Goal: Information Seeking & Learning: Learn about a topic

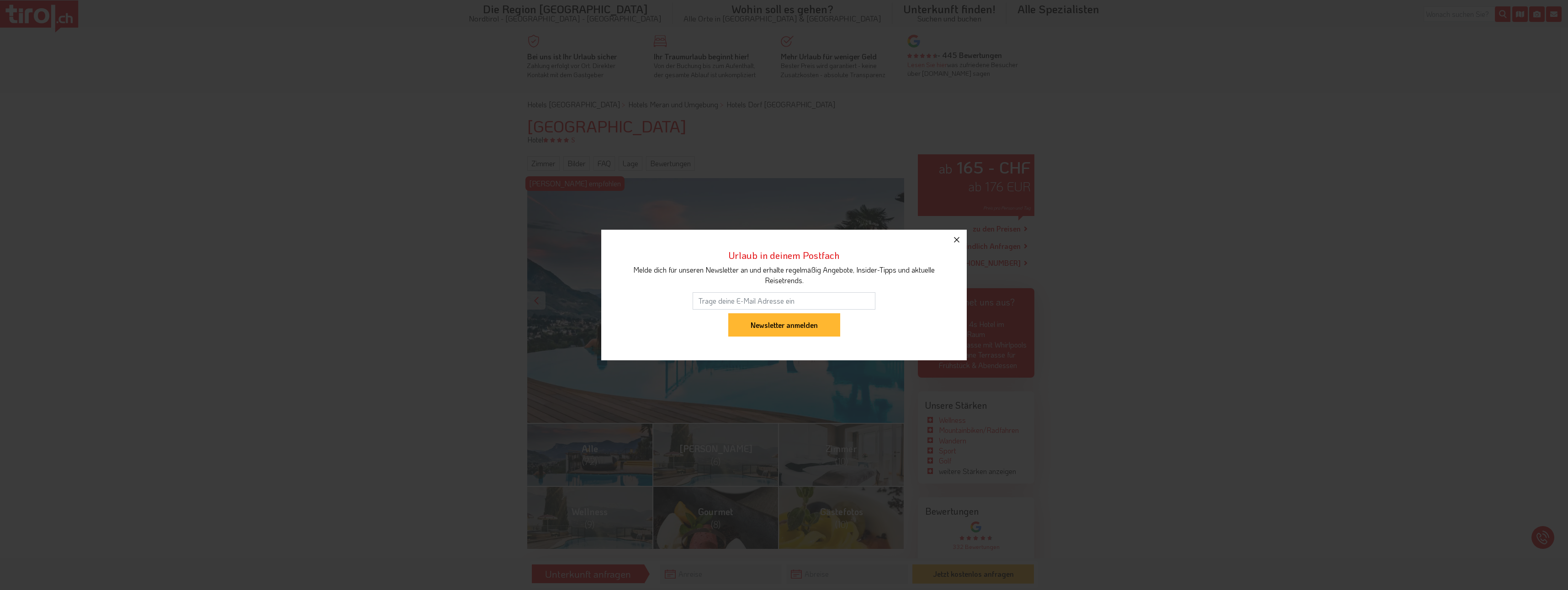
click at [957, 238] on icon "button" at bounding box center [956, 239] width 11 height 11
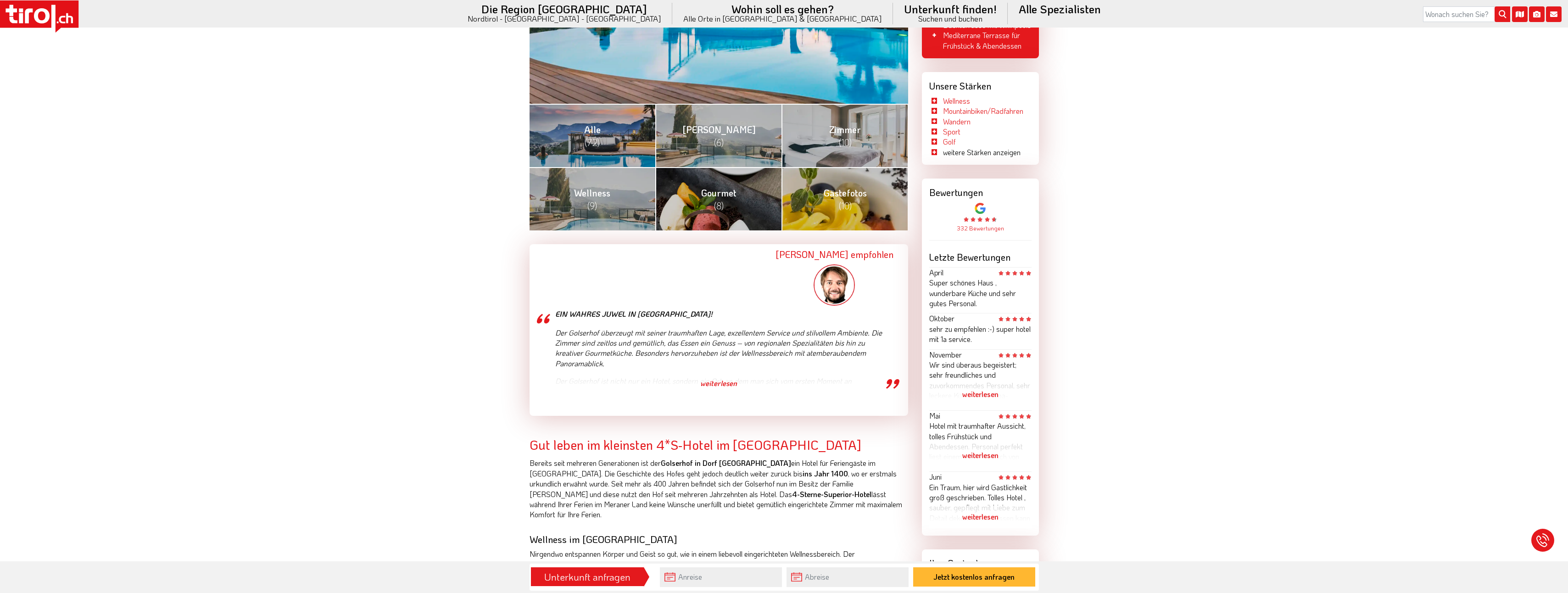
scroll to position [230, 0]
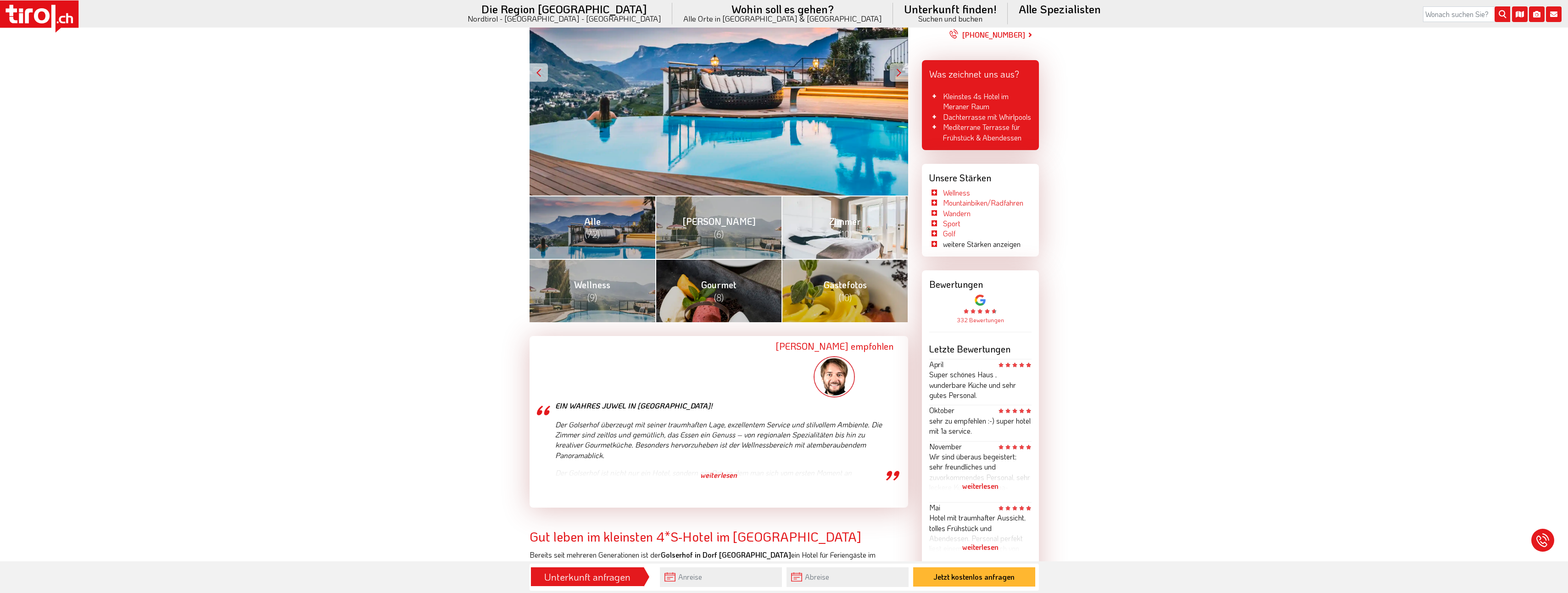
click at [852, 225] on span "Zimmer (10)" at bounding box center [845, 228] width 32 height 25
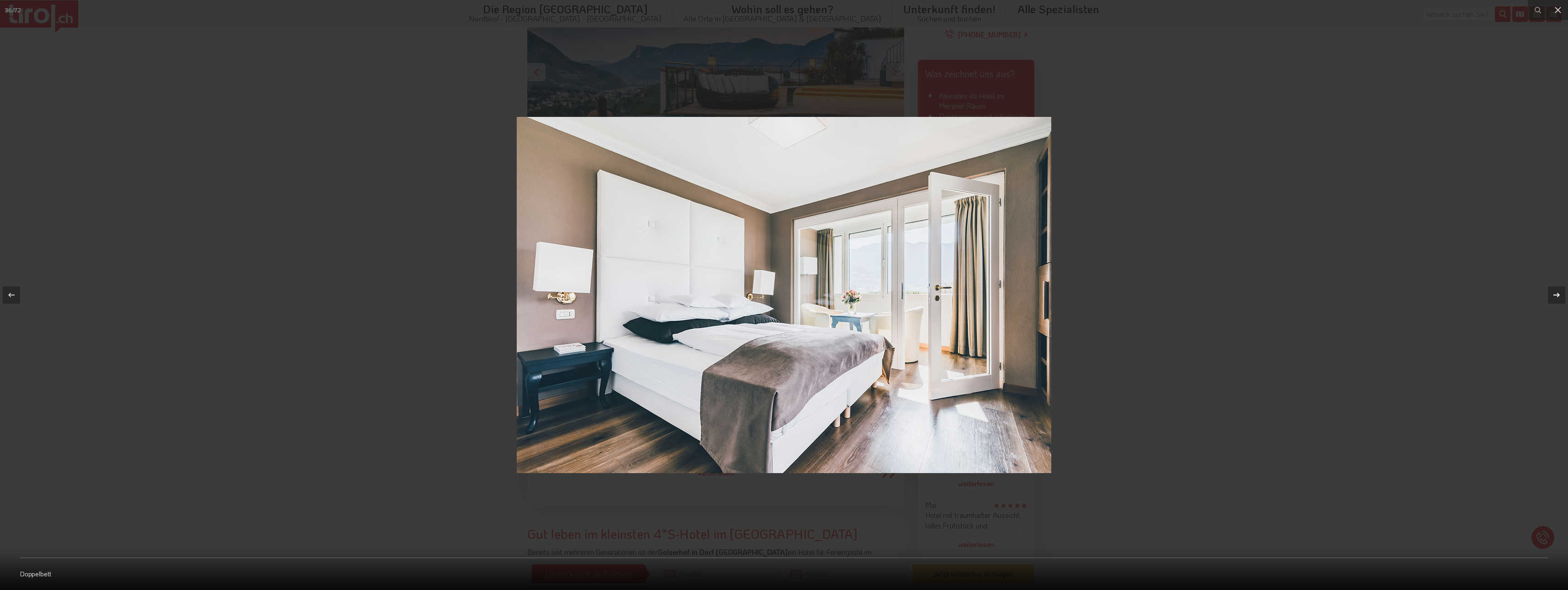
click at [1558, 295] on icon at bounding box center [1556, 295] width 11 height 11
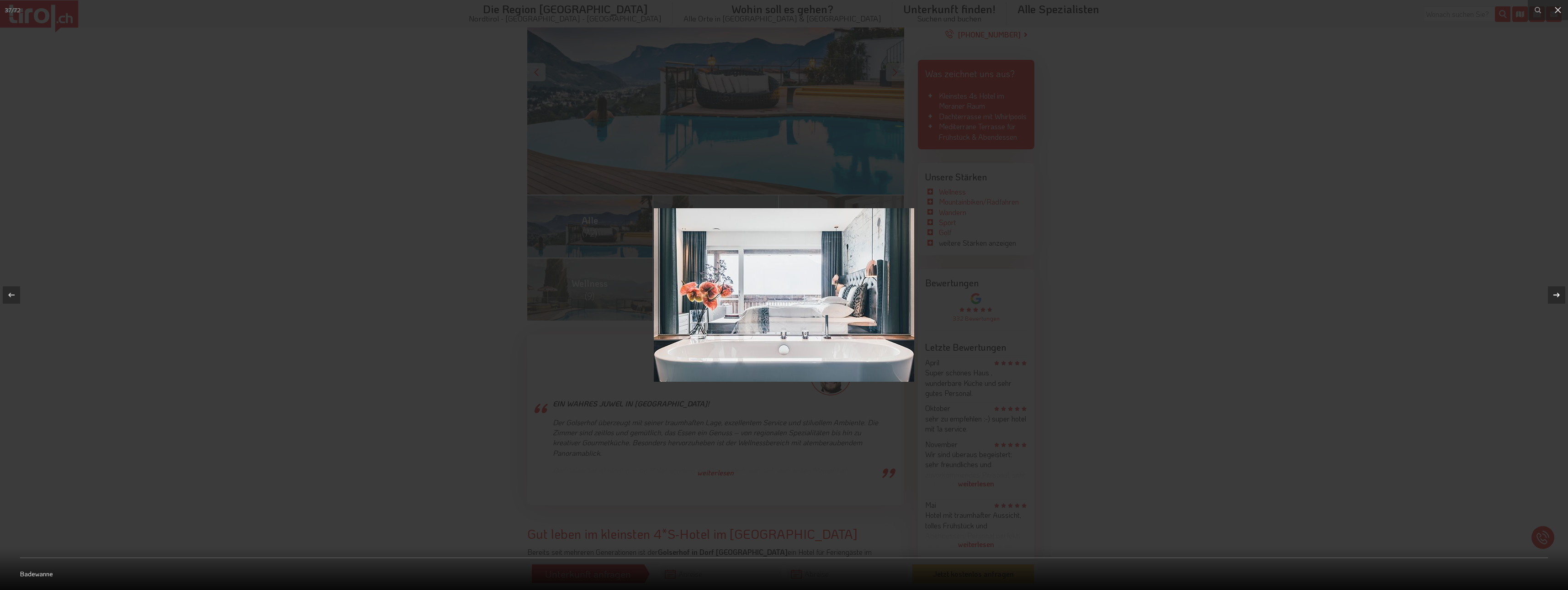
click at [1558, 295] on icon at bounding box center [1556, 295] width 11 height 11
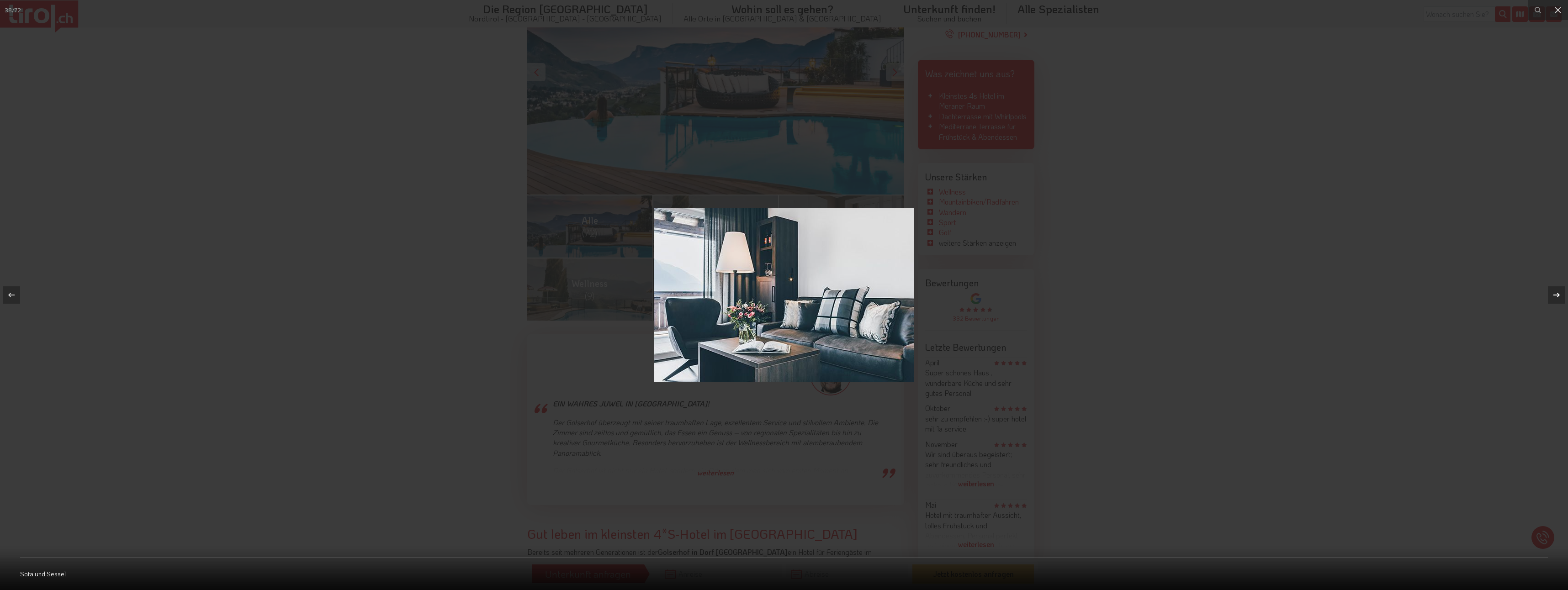
click at [1558, 295] on icon at bounding box center [1556, 295] width 11 height 11
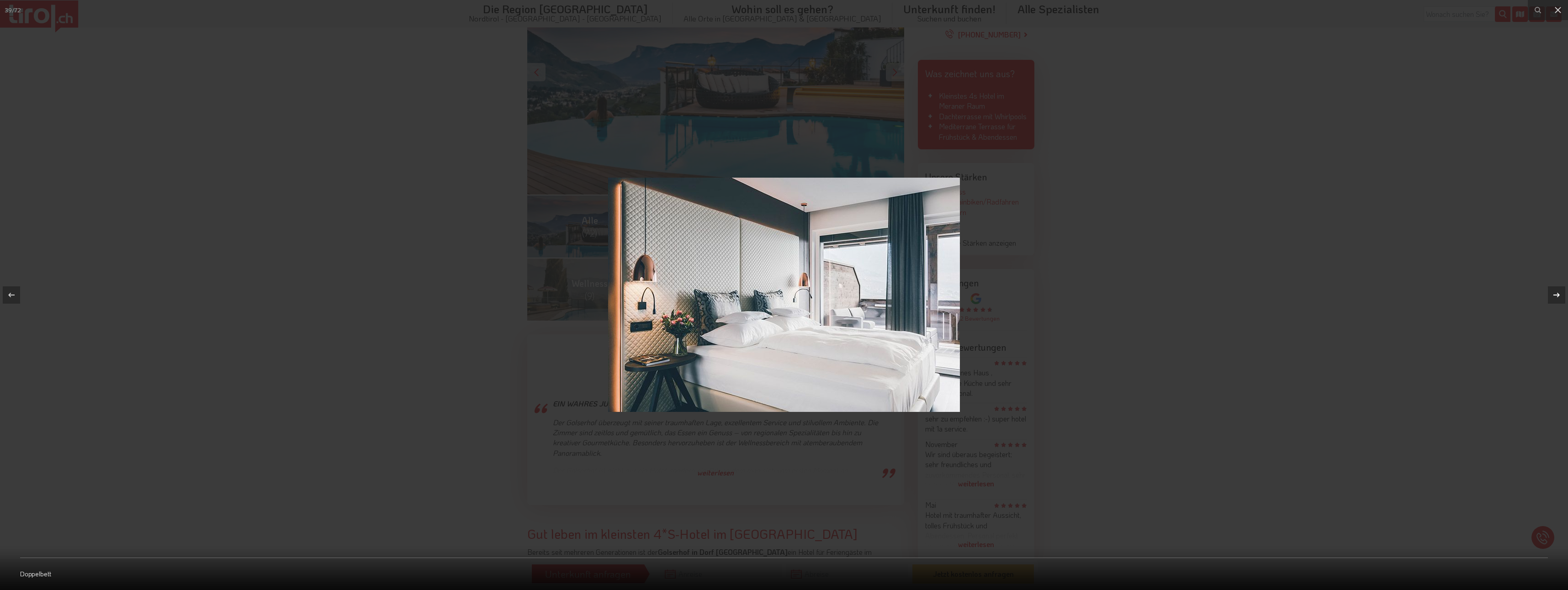
click at [1558, 295] on icon at bounding box center [1556, 295] width 11 height 11
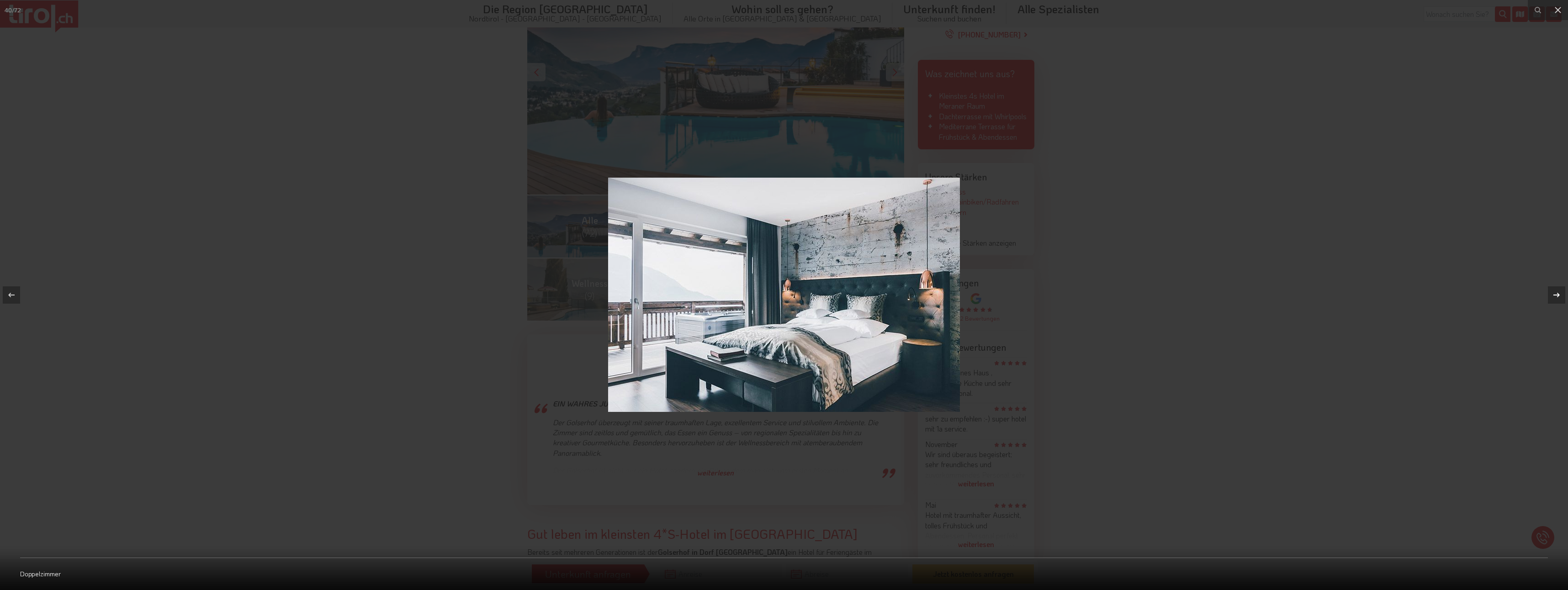
click at [1558, 295] on div "40 / 72 Doppelzimmer" at bounding box center [784, 295] width 1568 height 590
click at [1558, 295] on icon at bounding box center [1556, 295] width 11 height 11
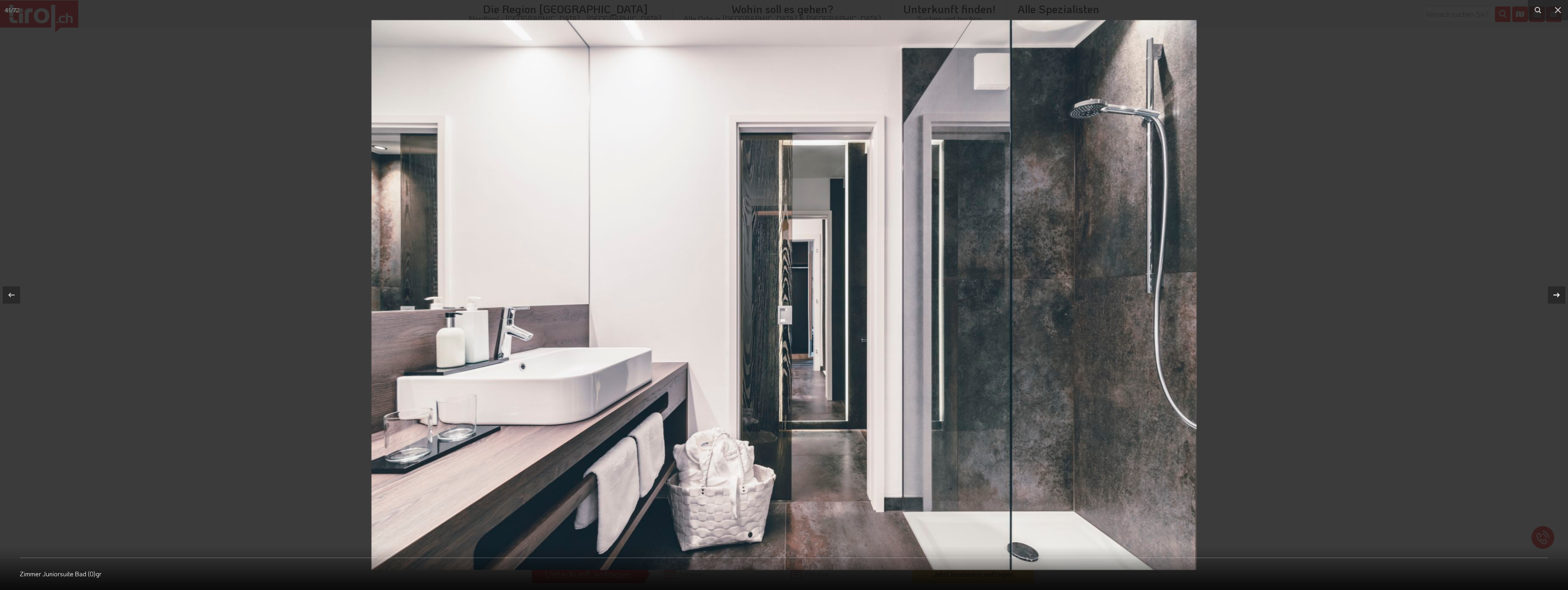
click at [1559, 297] on icon at bounding box center [1557, 295] width 6 height 4
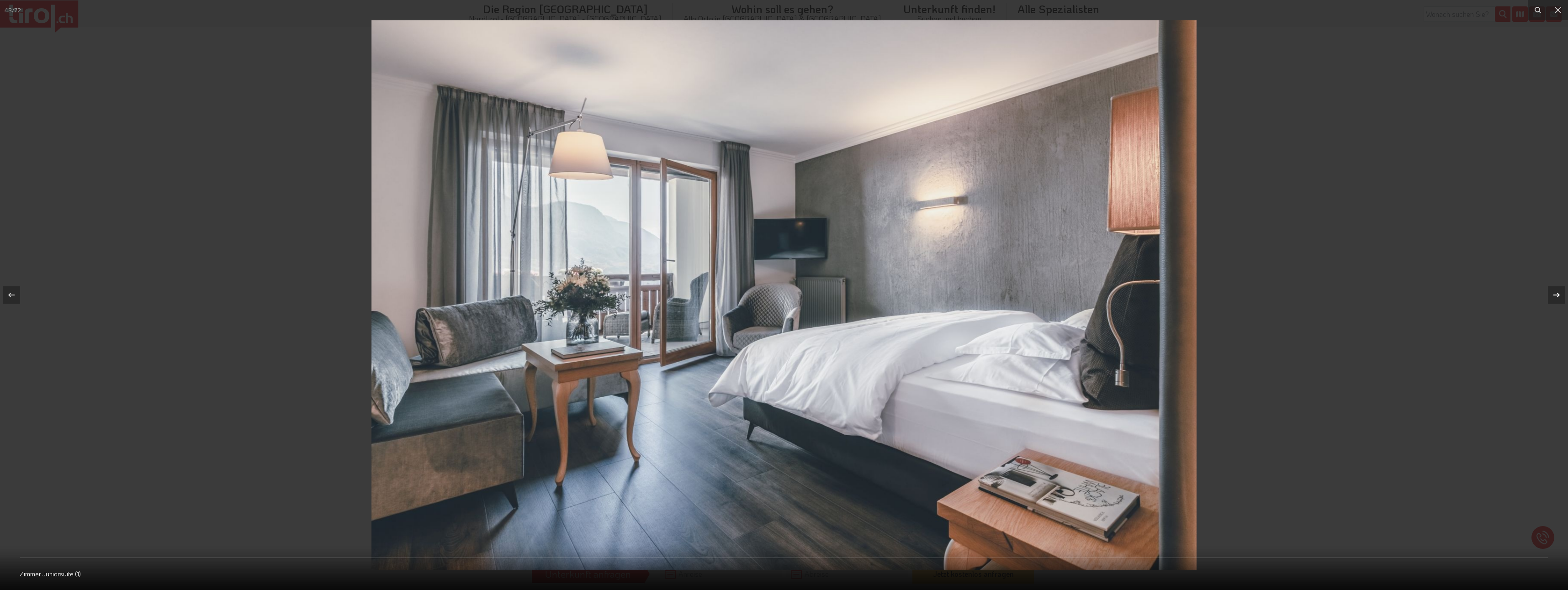
click at [1559, 297] on div "43 / 72 Zimmer Juniorsuite (1)" at bounding box center [784, 295] width 1568 height 590
click at [1559, 297] on icon at bounding box center [1557, 295] width 6 height 4
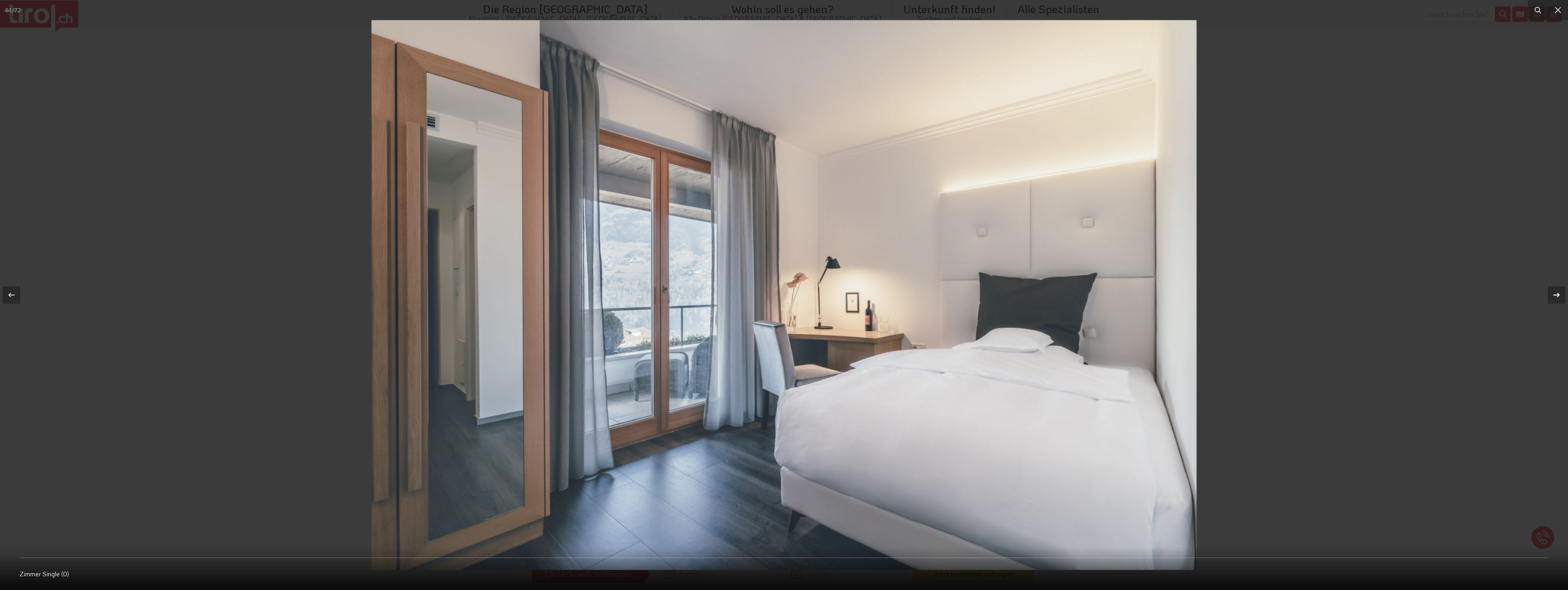
click at [1559, 297] on div "44 / 72 Zimmer Single (0)" at bounding box center [784, 295] width 1568 height 590
click at [1559, 297] on icon at bounding box center [1557, 295] width 6 height 4
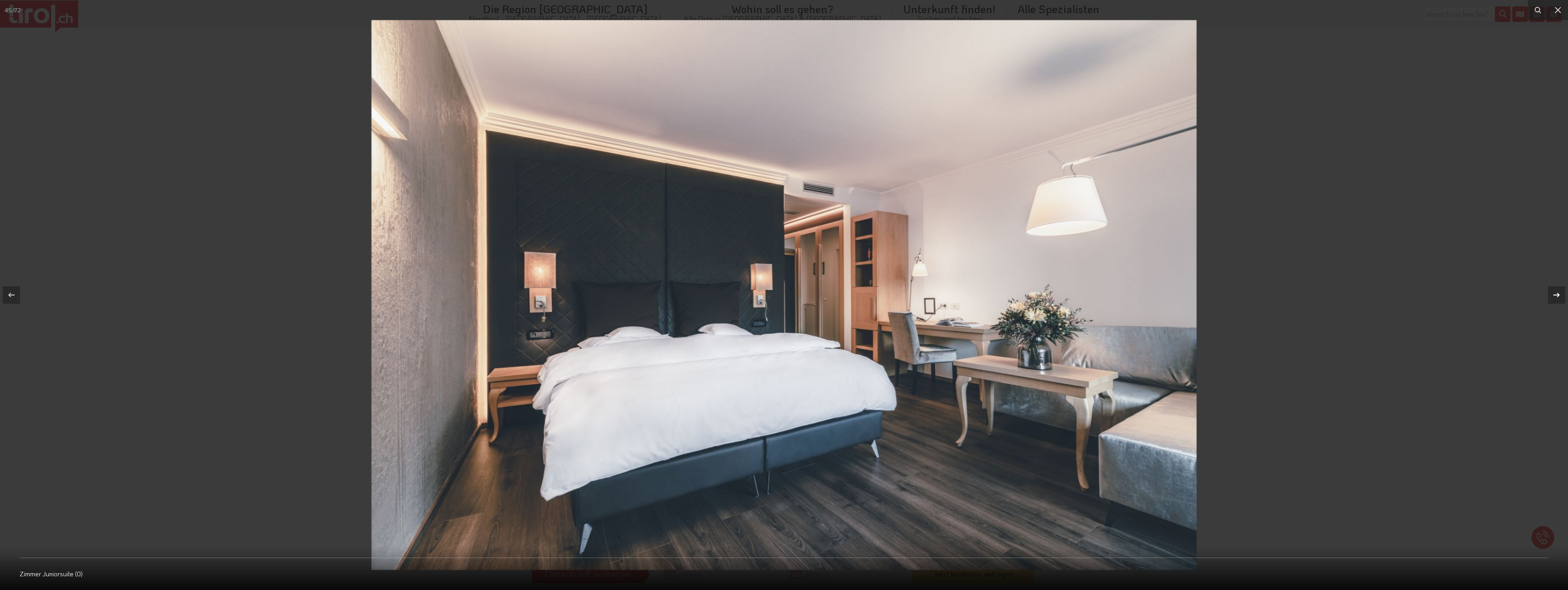
click at [1559, 297] on icon at bounding box center [1557, 295] width 6 height 4
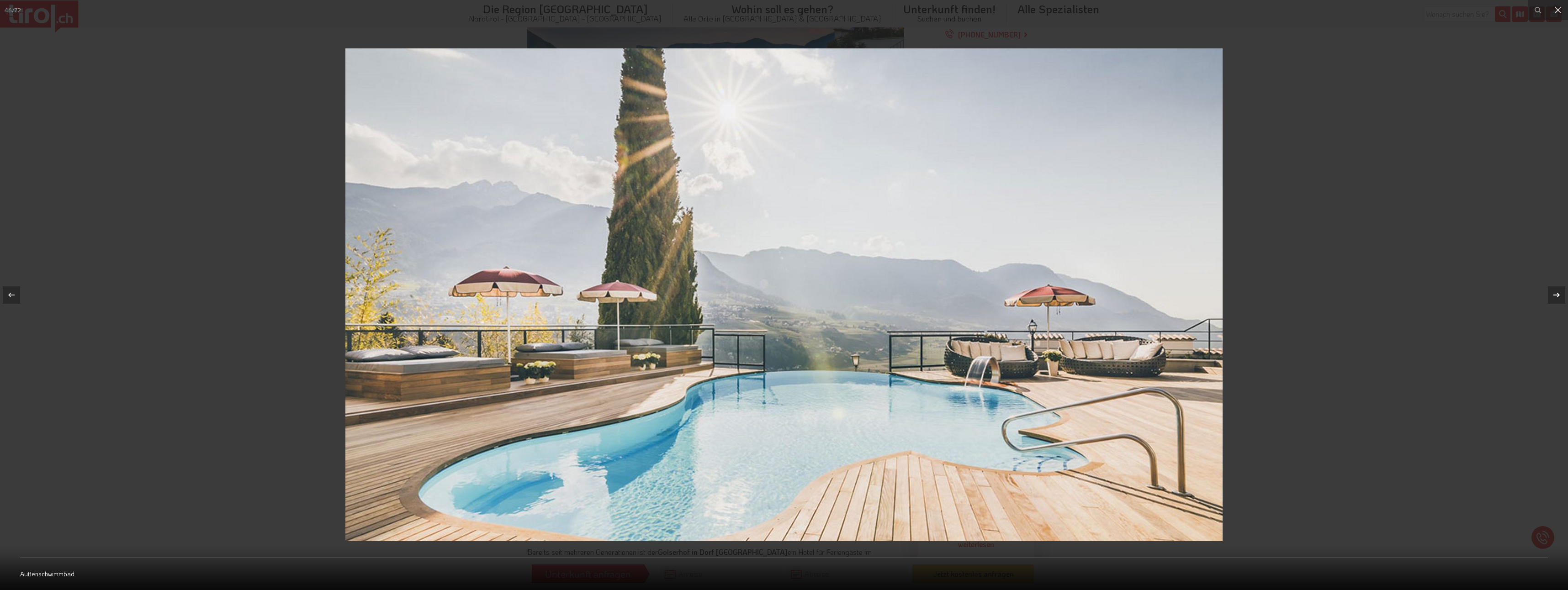
click at [1559, 297] on icon at bounding box center [1557, 295] width 6 height 4
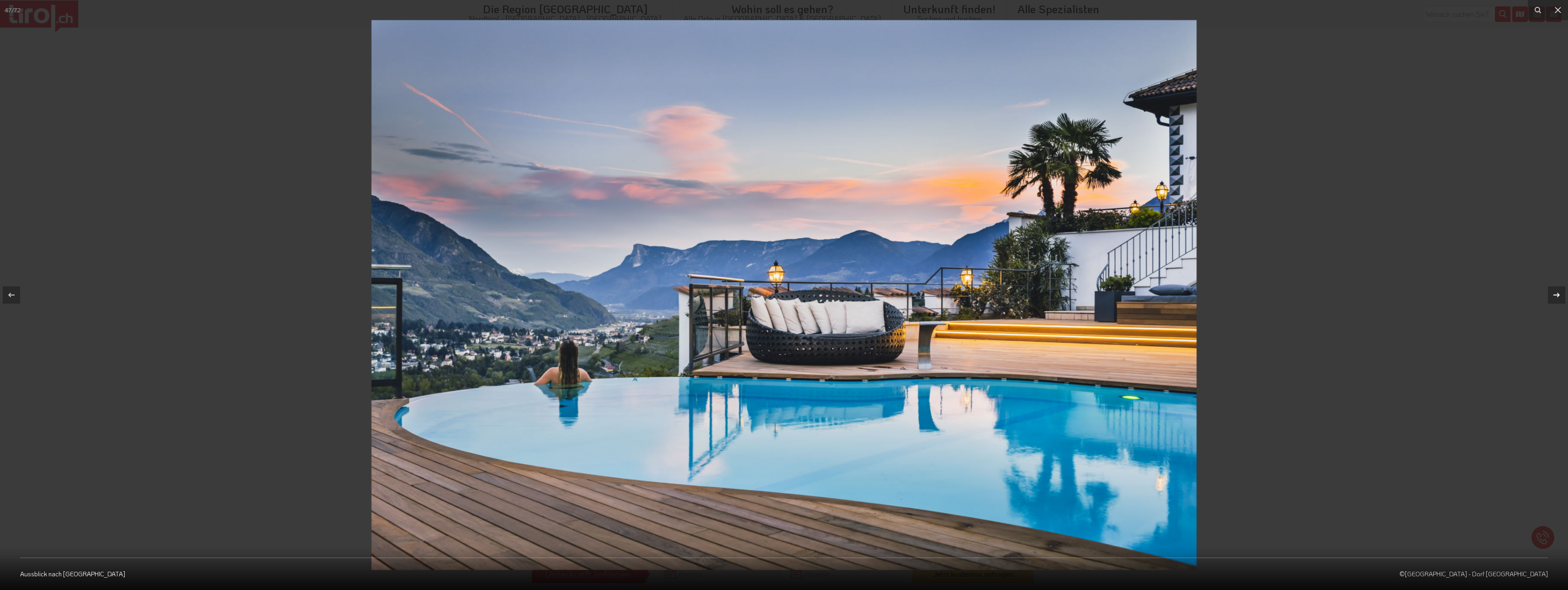
click at [1559, 297] on icon at bounding box center [1557, 295] width 6 height 4
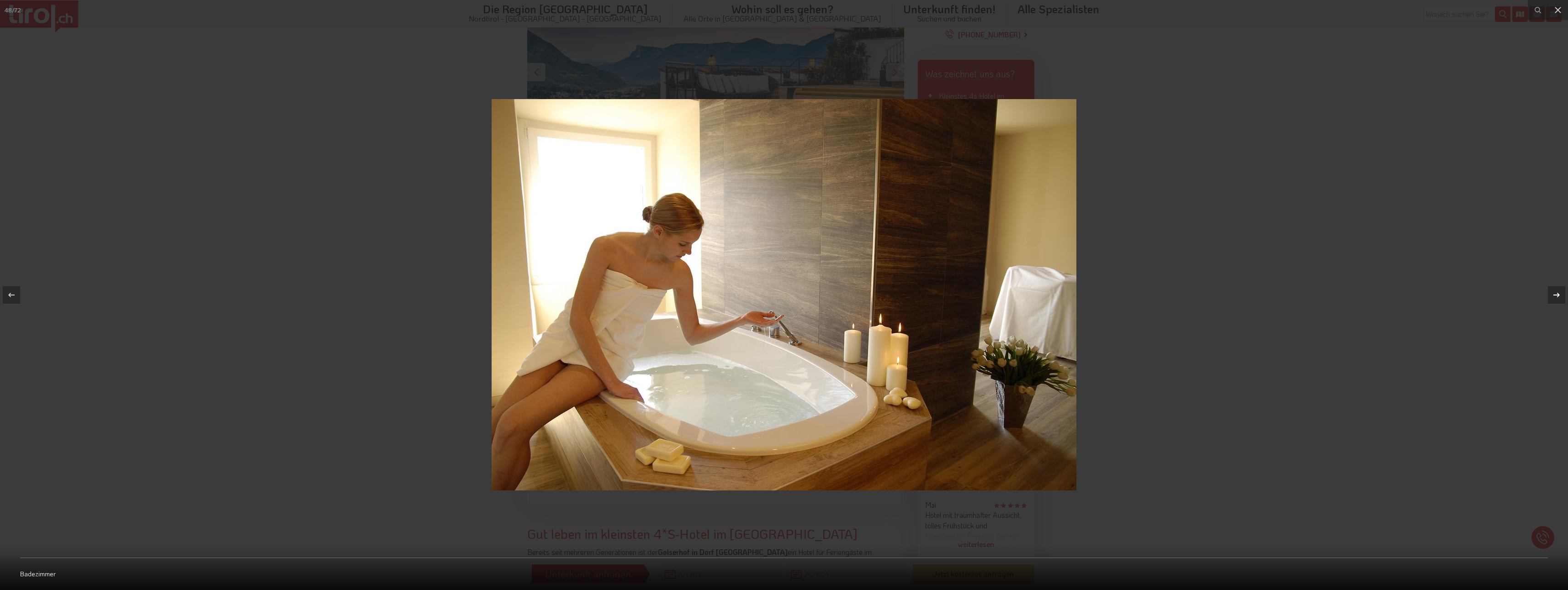
click at [1559, 297] on icon at bounding box center [1557, 295] width 6 height 4
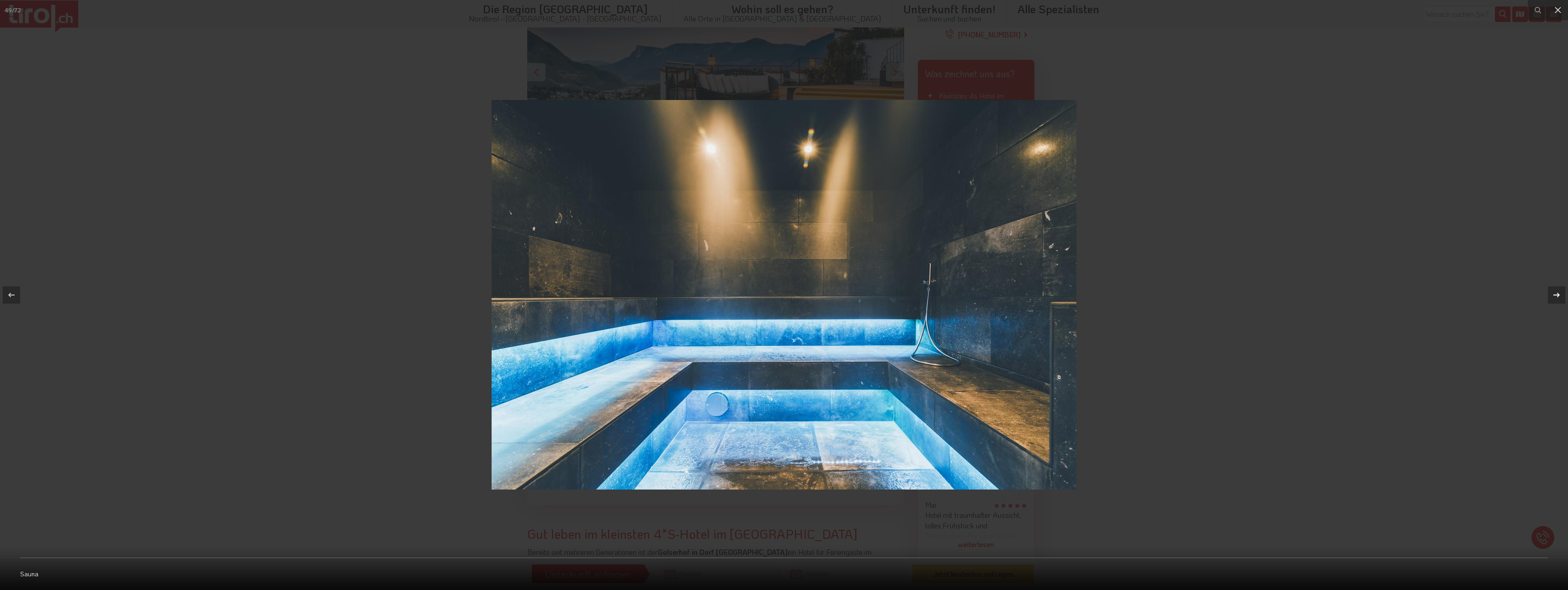
click at [1559, 297] on icon at bounding box center [1557, 295] width 6 height 4
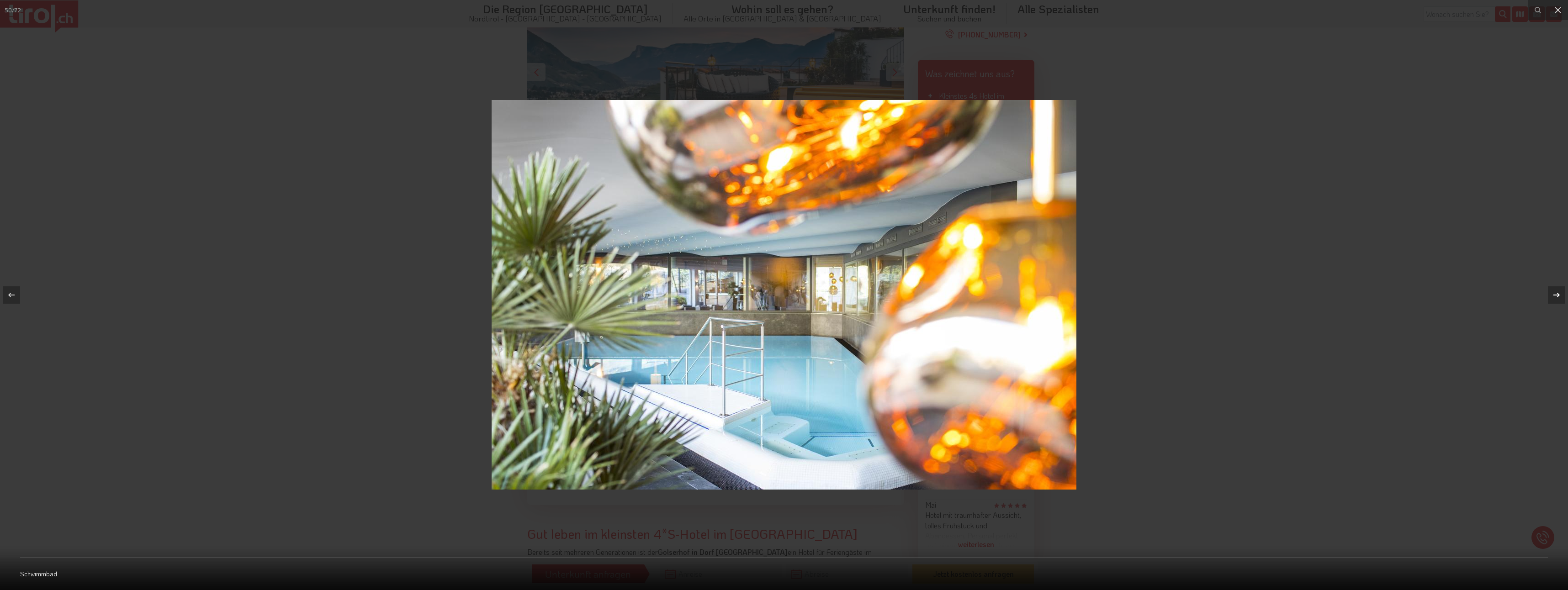
click at [1559, 297] on icon at bounding box center [1557, 295] width 6 height 4
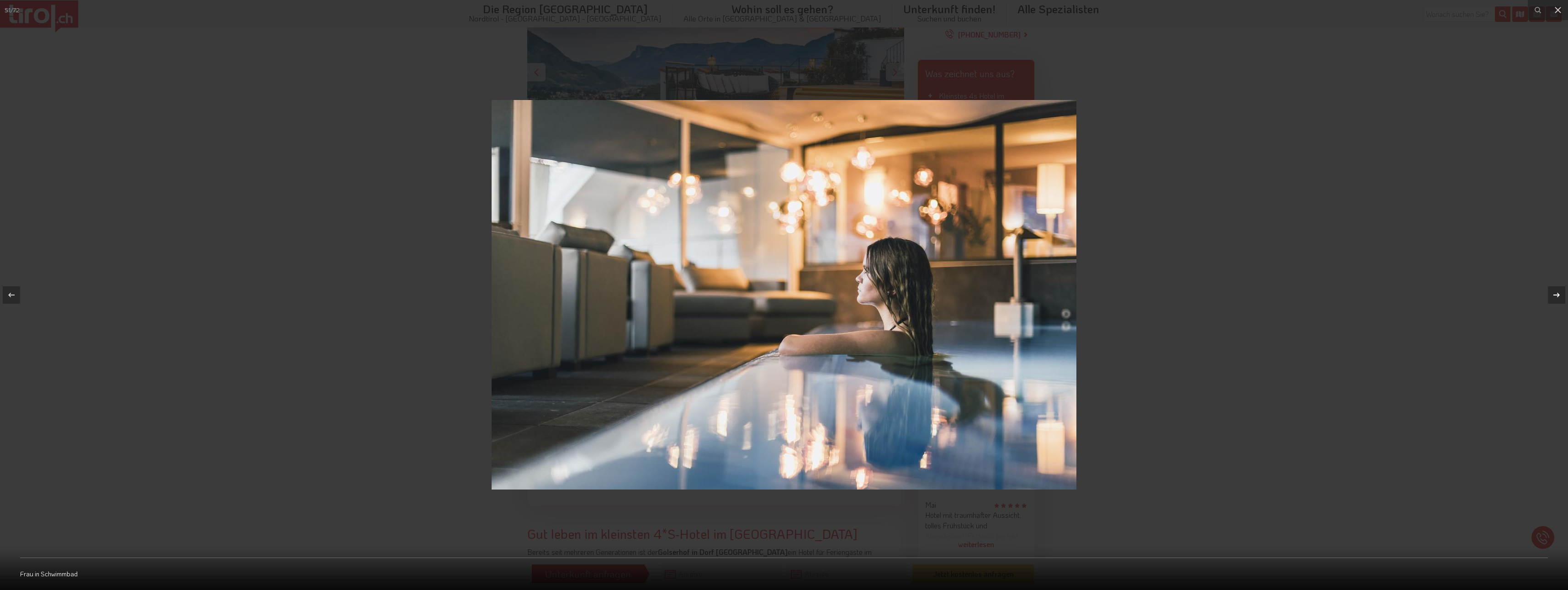
click at [1559, 297] on icon at bounding box center [1557, 295] width 6 height 4
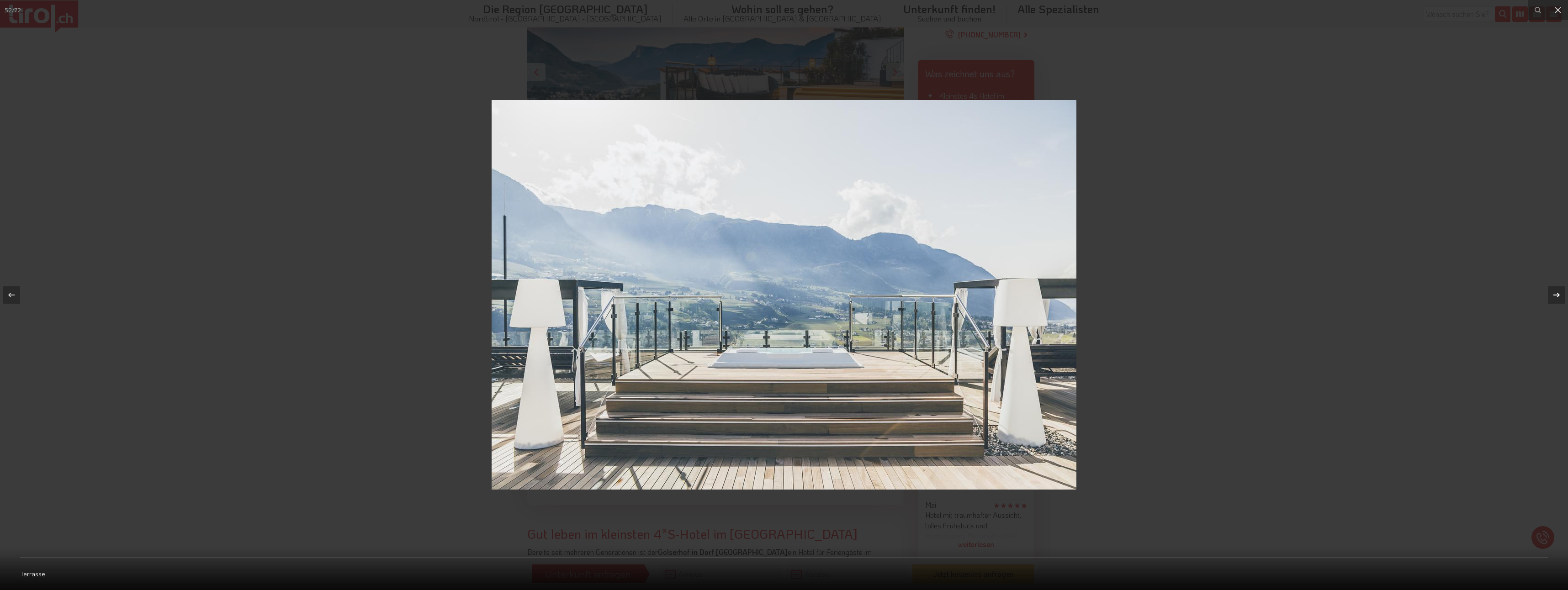
click at [1559, 297] on icon at bounding box center [1557, 295] width 6 height 4
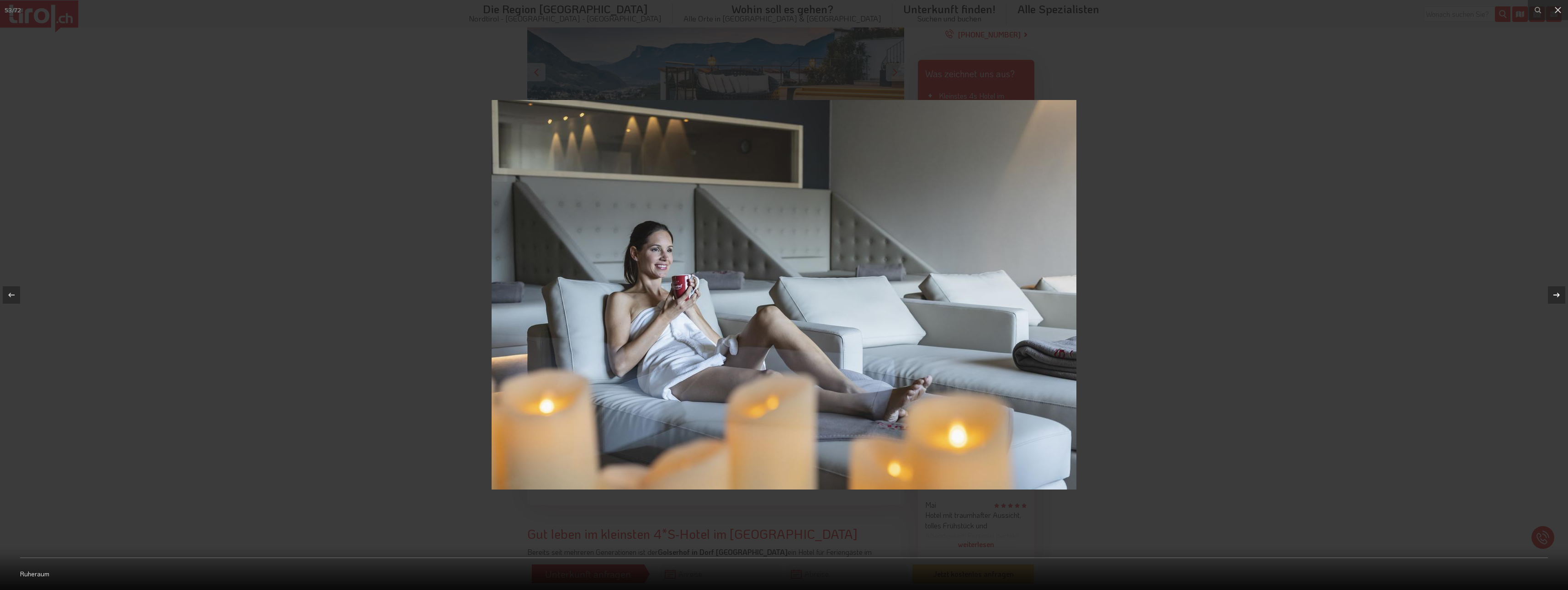
click at [1559, 297] on icon at bounding box center [1557, 295] width 6 height 4
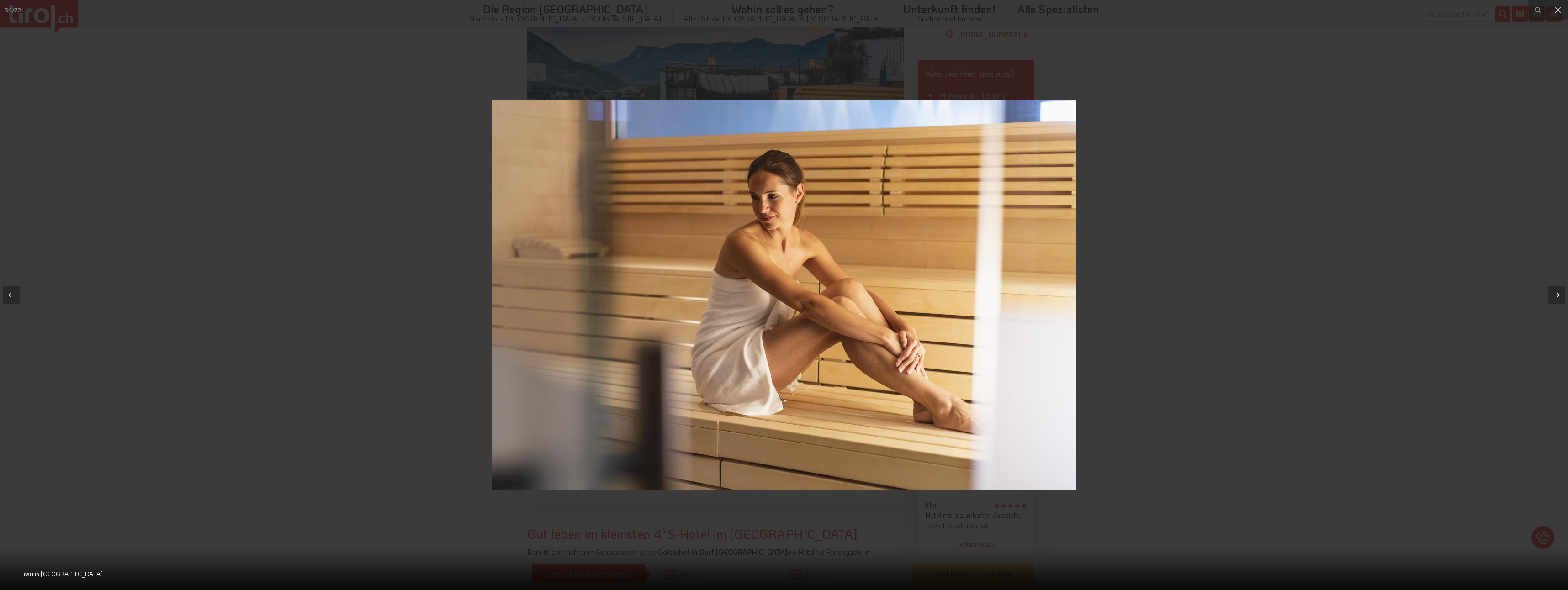
click at [1559, 297] on icon at bounding box center [1557, 295] width 6 height 4
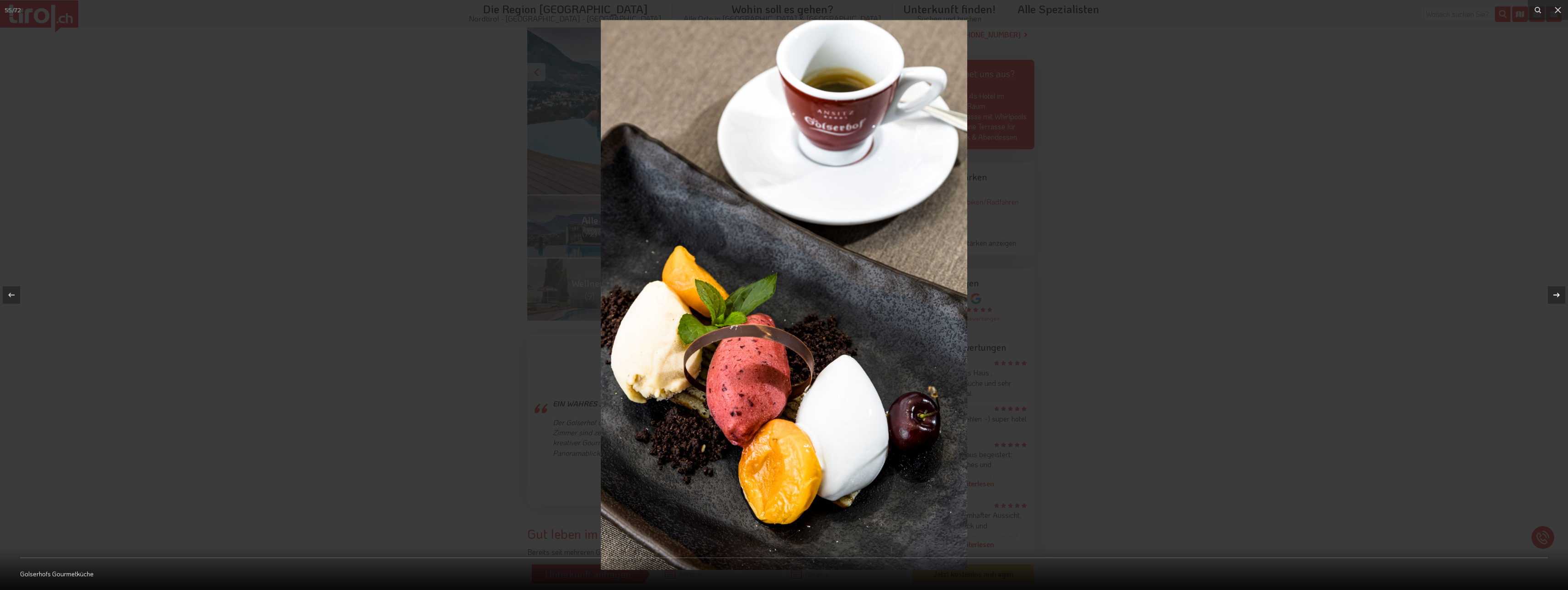
click at [1559, 297] on icon at bounding box center [1557, 295] width 6 height 4
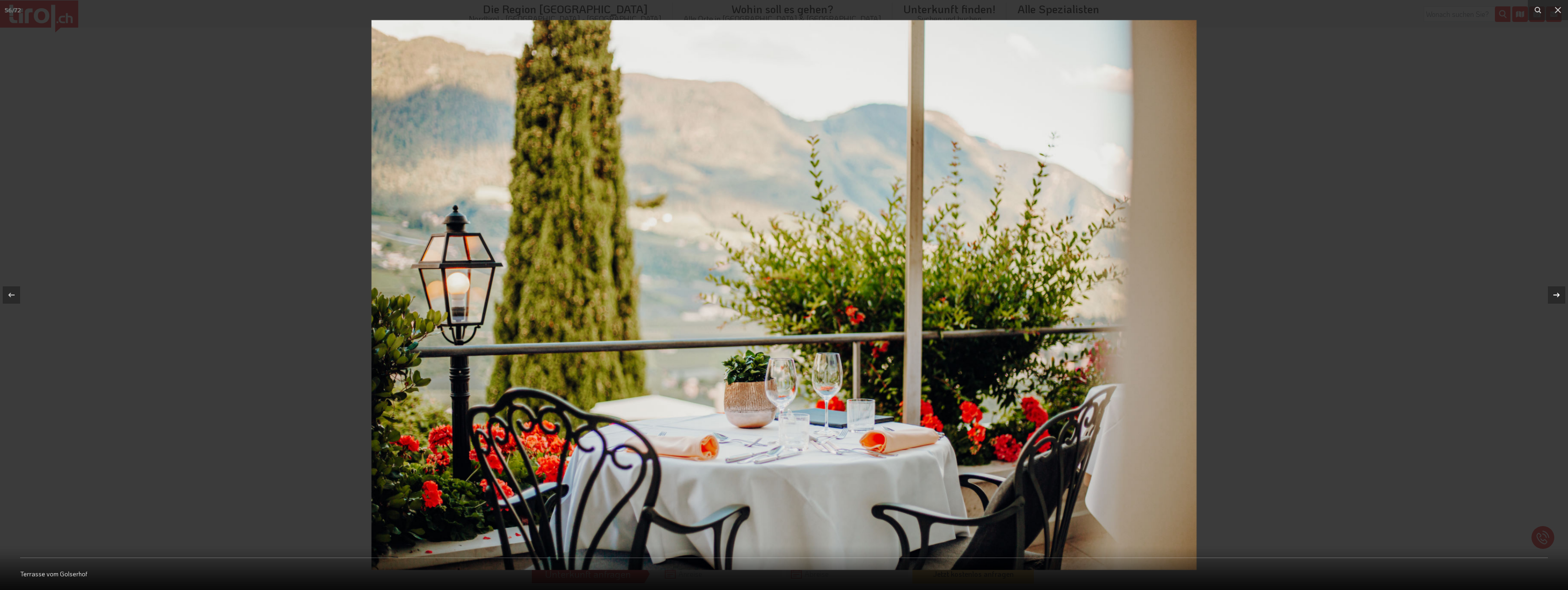
click at [1559, 297] on icon at bounding box center [1557, 295] width 6 height 4
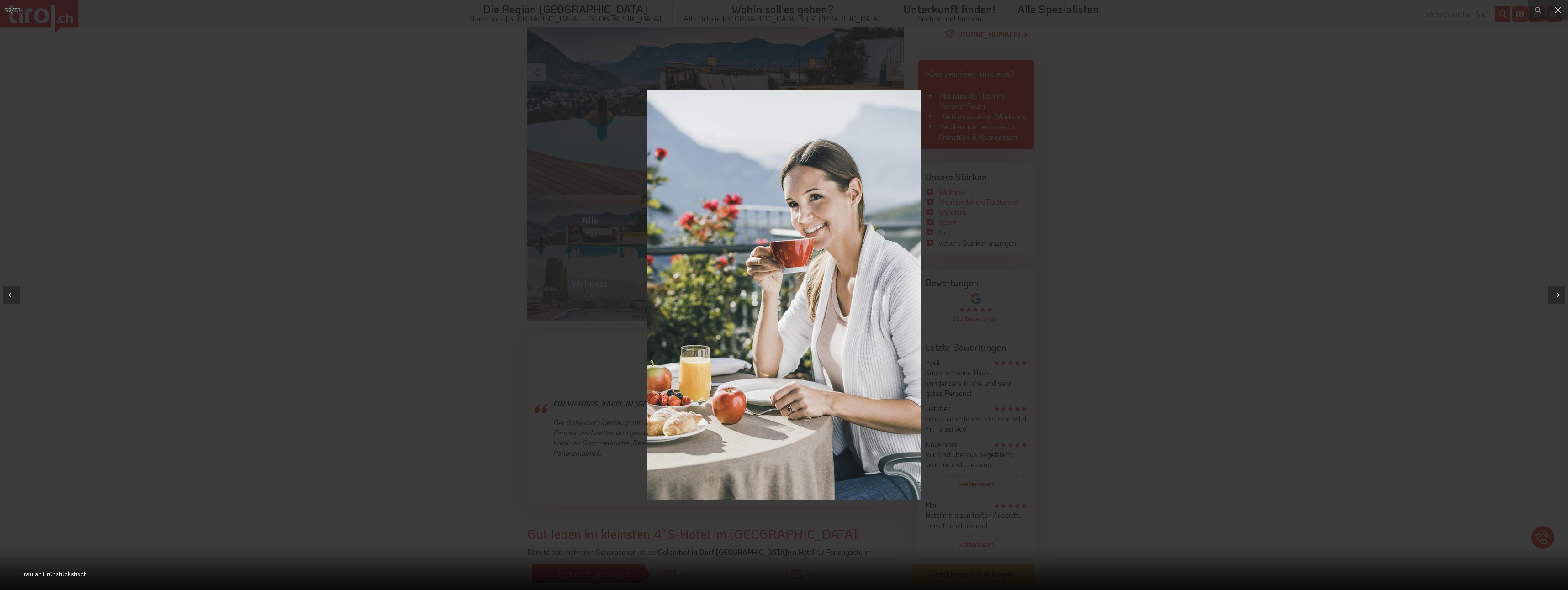
click at [1559, 297] on icon at bounding box center [1557, 295] width 6 height 4
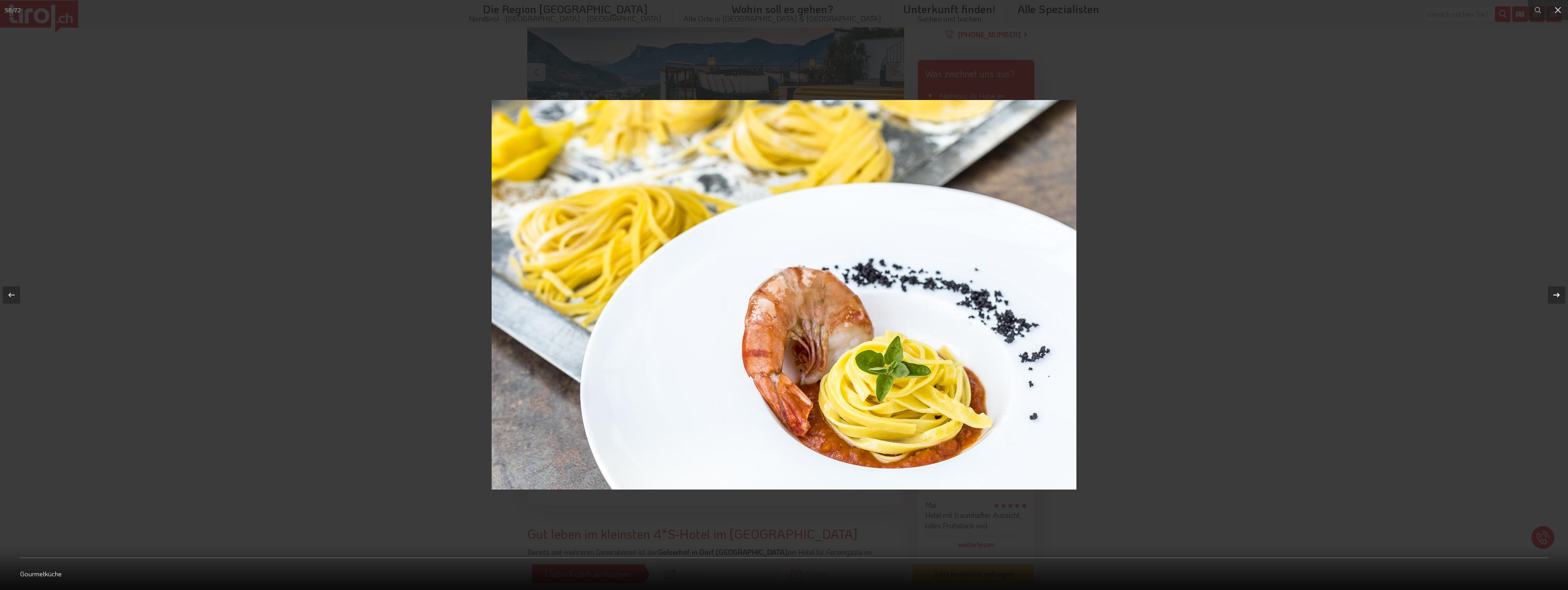
click at [1559, 297] on icon at bounding box center [1557, 295] width 6 height 4
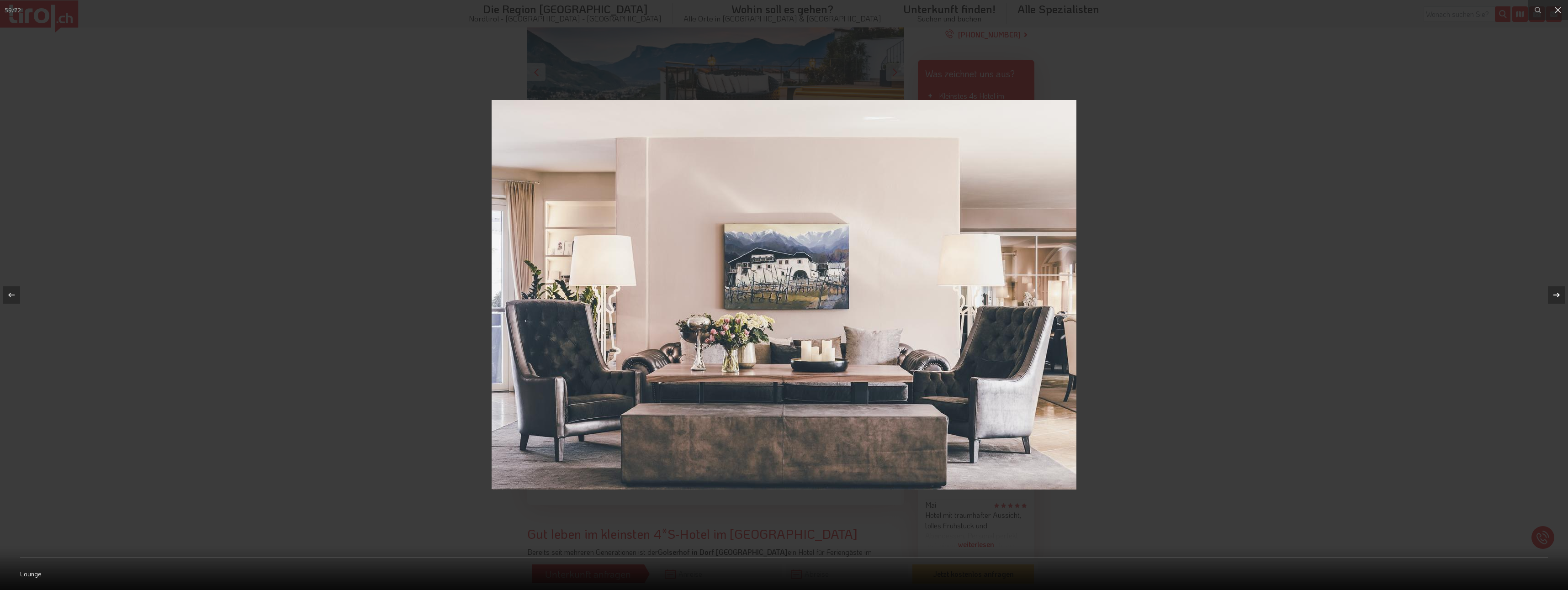
click at [1559, 297] on icon at bounding box center [1557, 295] width 6 height 4
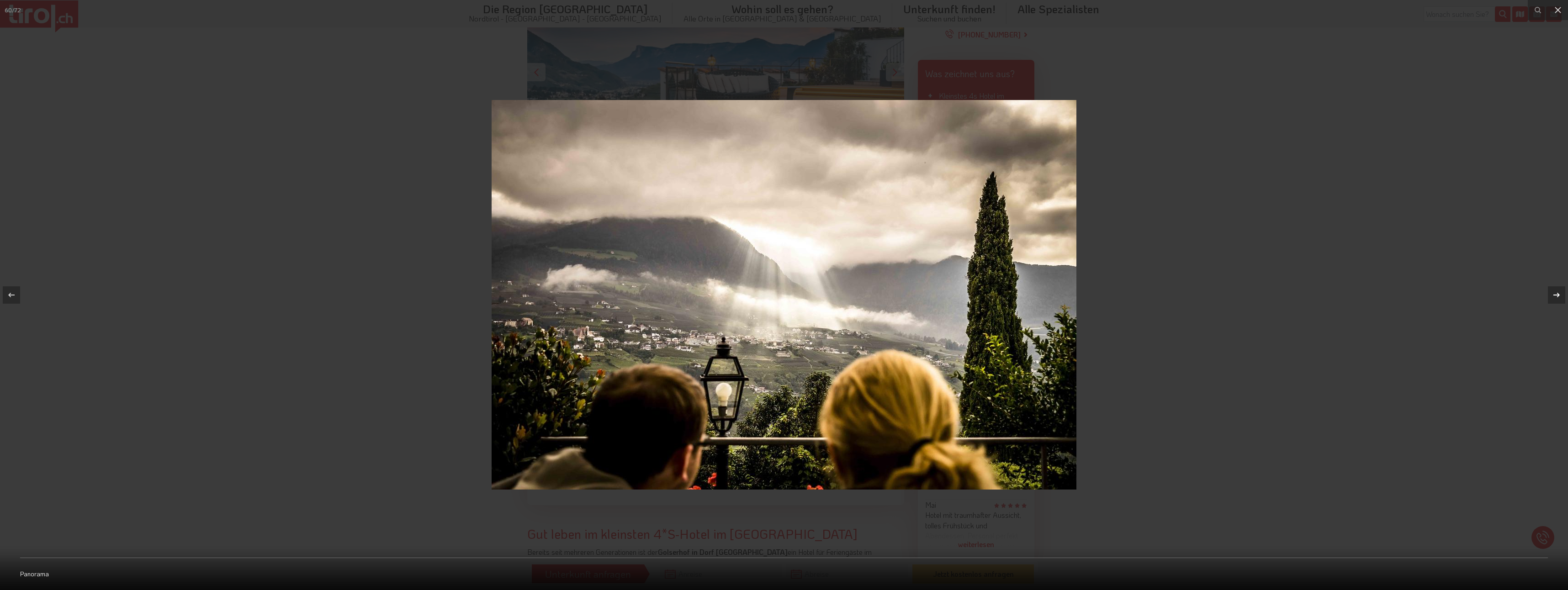
click at [1559, 297] on icon at bounding box center [1557, 295] width 6 height 4
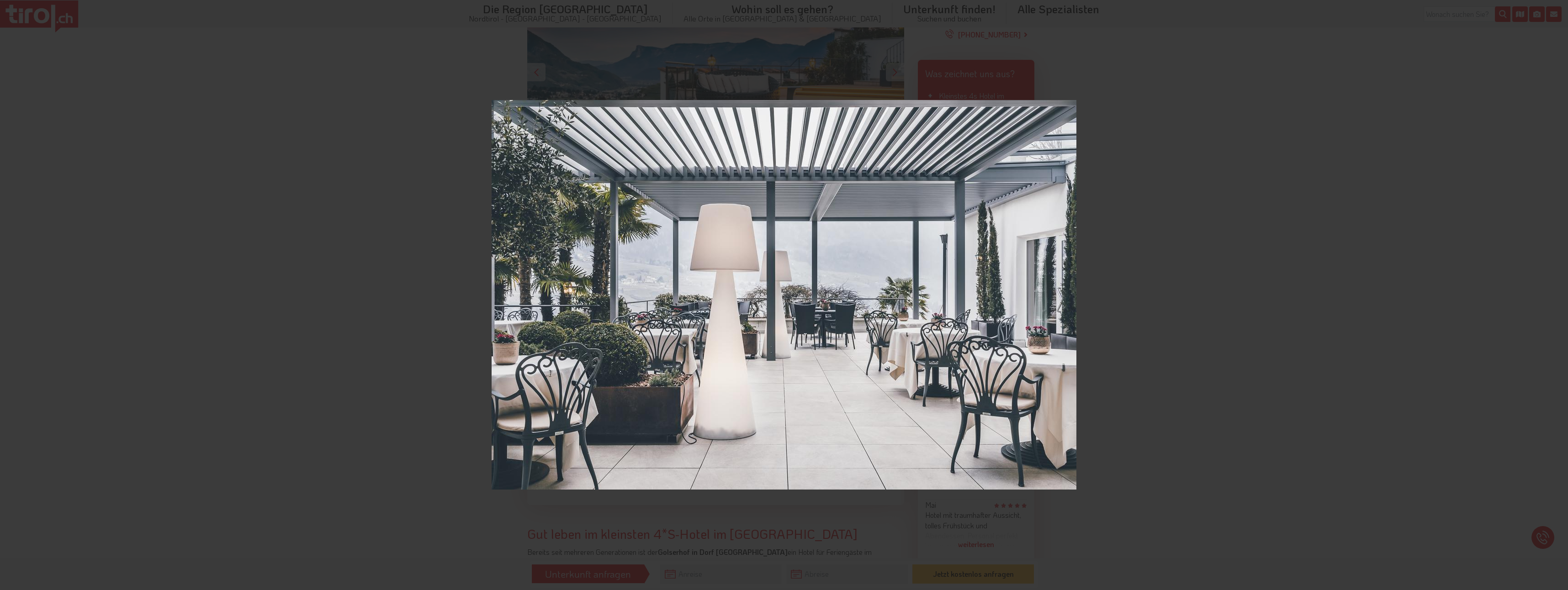
click at [1559, 297] on div at bounding box center [784, 295] width 1568 height 590
